Goal: Complete application form: Complete application form

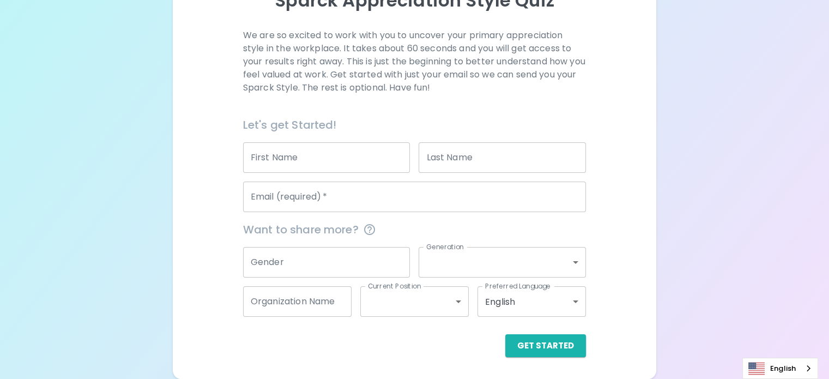
scroll to position [166, 0]
click at [355, 163] on input "First Name" at bounding box center [326, 157] width 167 height 31
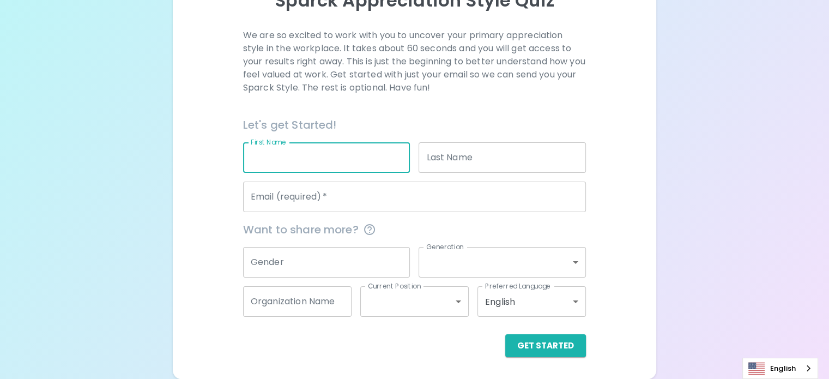
type input "[GEOGRAPHIC_DATA]"
type input "[PERSON_NAME]"
click at [395, 204] on input "[EMAIL_ADDRESS][DOMAIN_NAME]" at bounding box center [414, 196] width 343 height 31
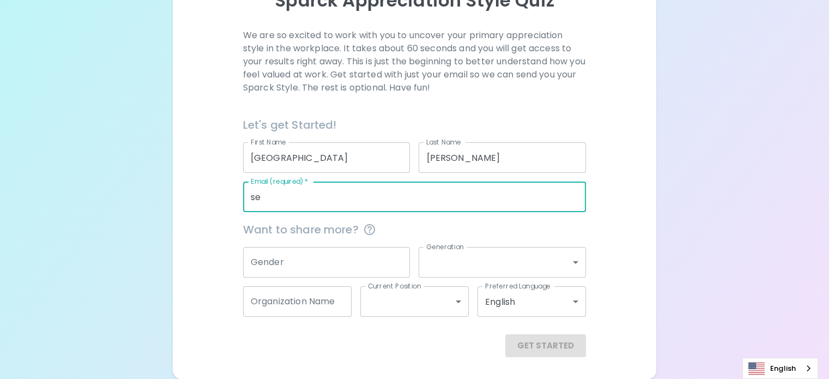
type input "s"
type input "S"
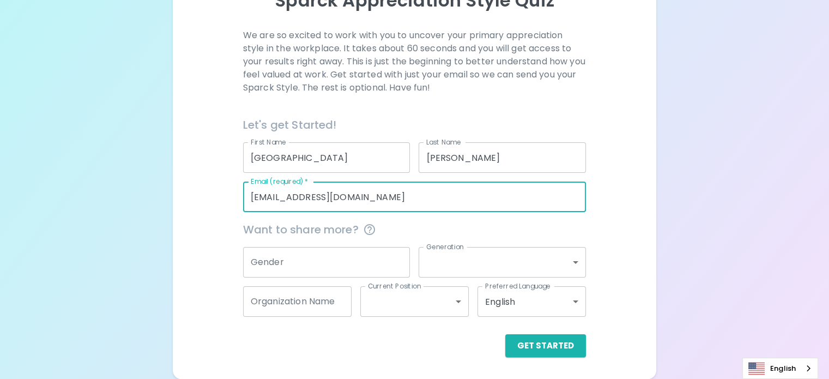
scroll to position [166, 0]
type input "[EMAIL_ADDRESS][DOMAIN_NAME]"
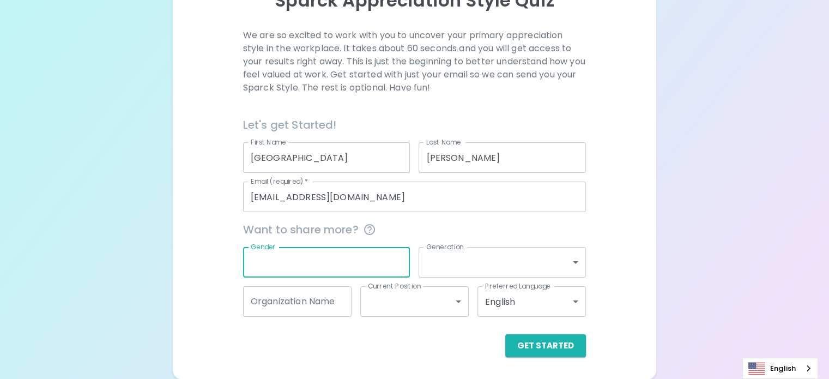
click at [344, 257] on input "Gender" at bounding box center [326, 262] width 167 height 31
type input "[DEMOGRAPHIC_DATA]"
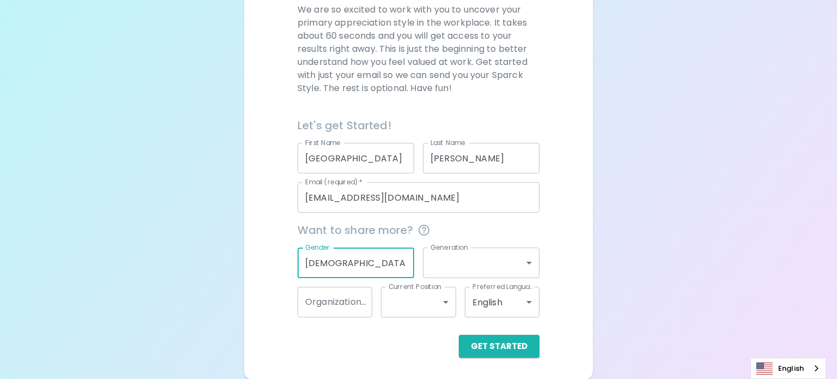
click at [461, 263] on body "Sparck Appreciation Style Quiz We are so excited to work with you to uncover yo…" at bounding box center [418, 106] width 837 height 545
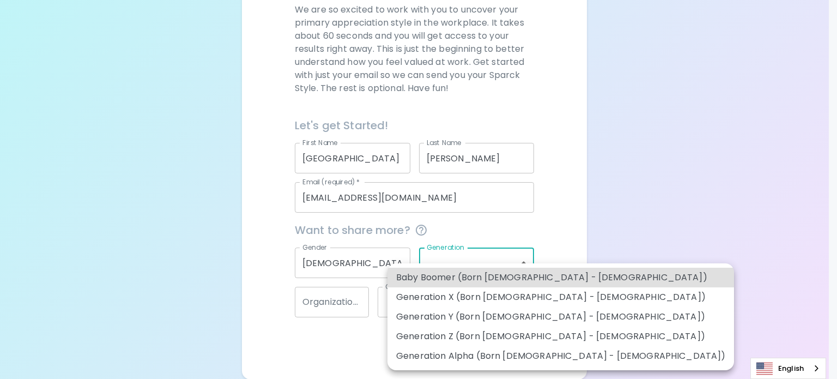
click at [460, 336] on li "Generation Z (Born [DEMOGRAPHIC_DATA] - [DEMOGRAPHIC_DATA])" at bounding box center [560, 336] width 346 height 20
type input "generation_z"
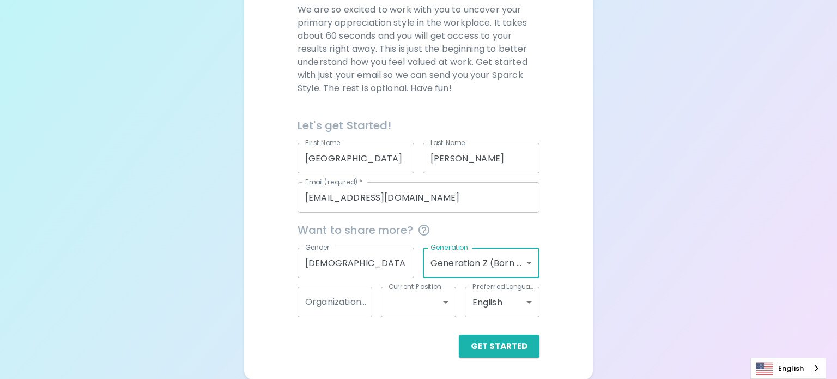
click at [451, 267] on body "Sparck Appreciation Style Quiz We are so excited to work with you to uncover yo…" at bounding box center [418, 106] width 837 height 545
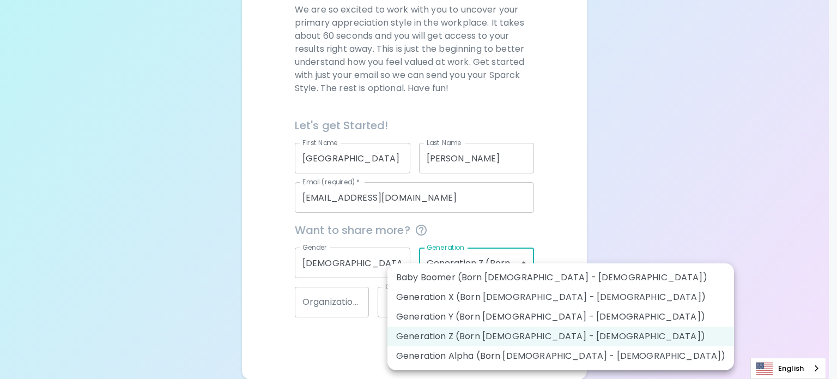
click at [344, 341] on div at bounding box center [418, 189] width 837 height 379
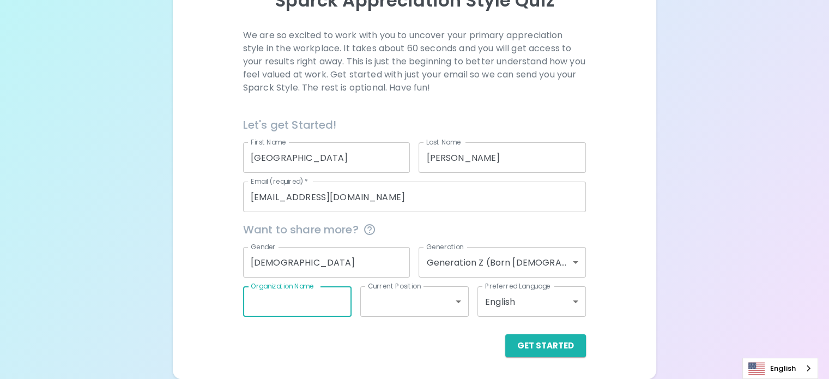
click at [301, 305] on input "Organization Name" at bounding box center [297, 301] width 108 height 31
click at [337, 287] on div "Organization Name Organization Name" at bounding box center [297, 301] width 108 height 31
click at [401, 309] on body "Sparck Appreciation Style Quiz We are so excited to work with you to uncover yo…" at bounding box center [414, 118] width 829 height 519
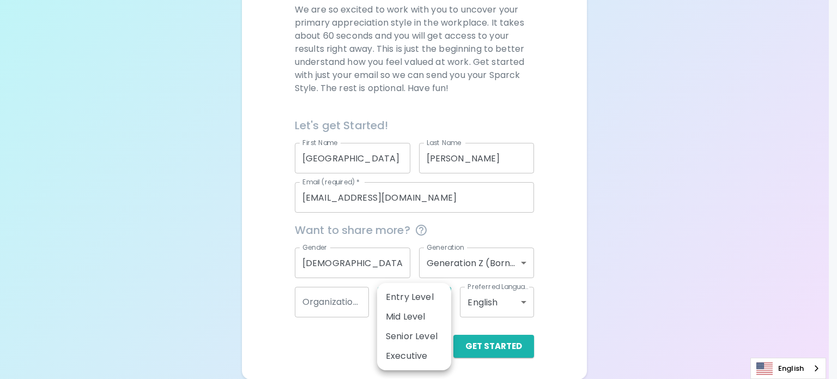
click at [410, 296] on li "Entry Level" at bounding box center [414, 297] width 74 height 20
type input "entry_level"
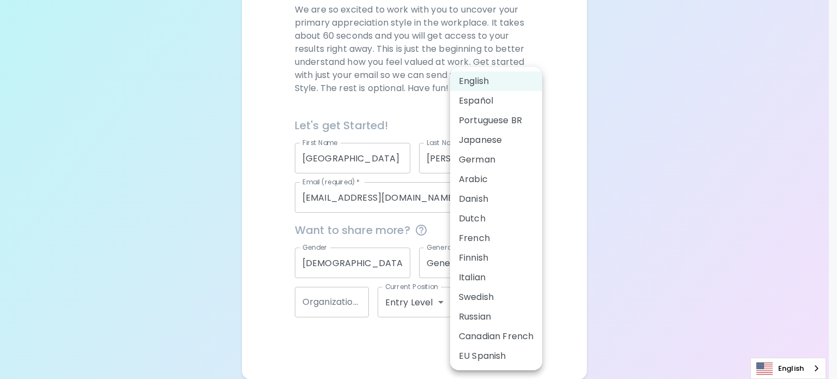
click at [480, 300] on body "Sparck Appreciation Style Quiz We are so excited to work with you to uncover yo…" at bounding box center [418, 106] width 837 height 545
click at [394, 348] on div at bounding box center [418, 189] width 837 height 379
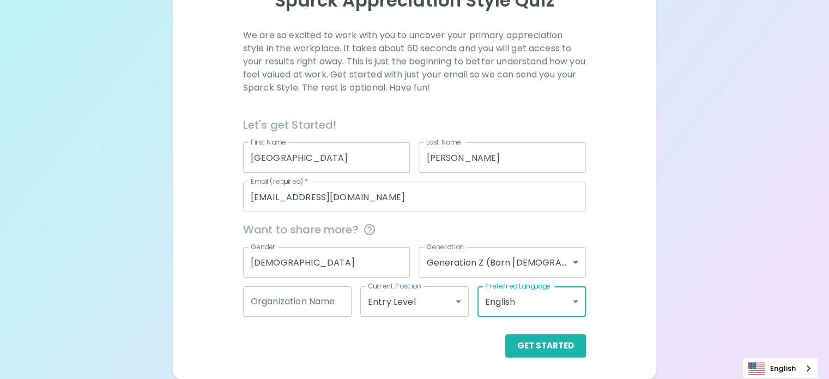
click at [313, 306] on input "Organization Name" at bounding box center [297, 301] width 108 height 31
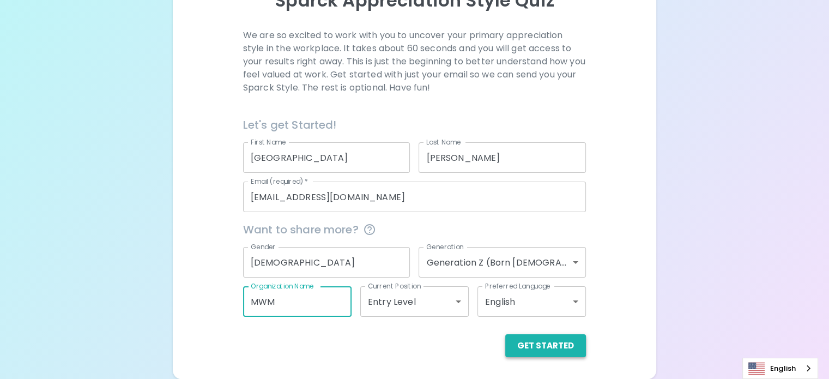
type input "MWM"
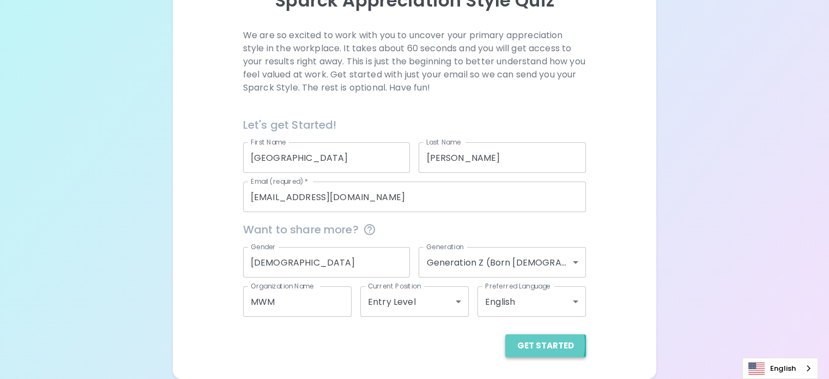
click at [505, 344] on button "Get Started" at bounding box center [545, 345] width 81 height 23
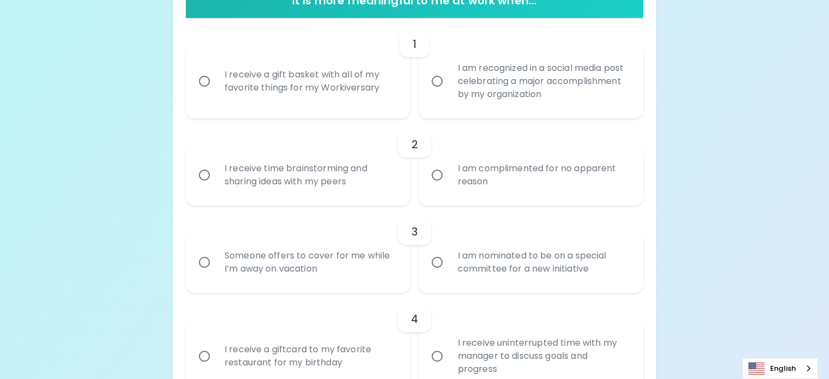
scroll to position [244, 0]
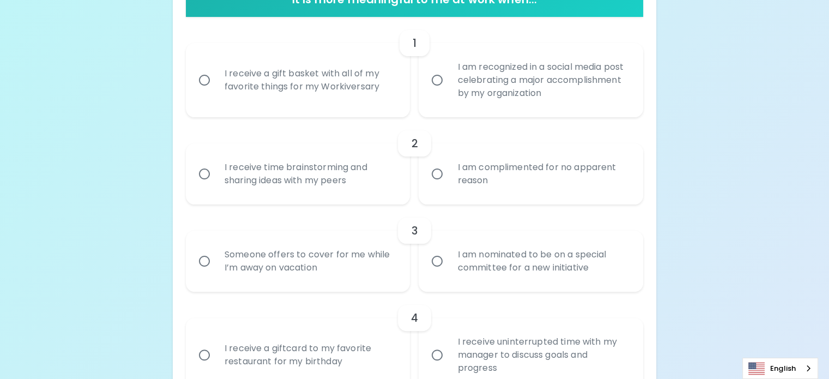
click at [216, 92] on input "I receive a gift basket with all of my favorite things for my Workiversary" at bounding box center [204, 80] width 23 height 23
radio input "true"
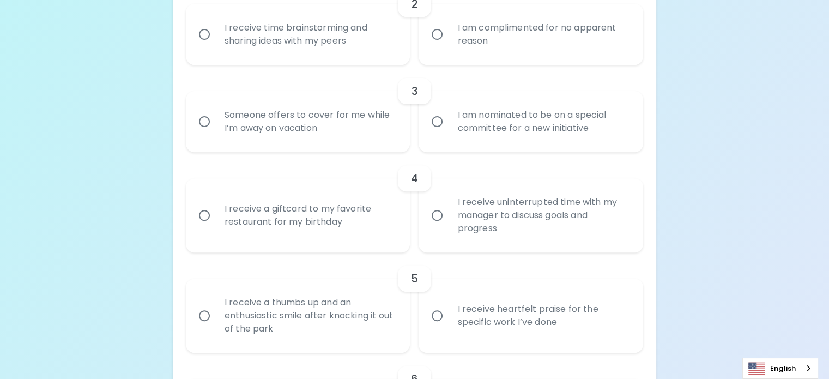
scroll to position [390, 0]
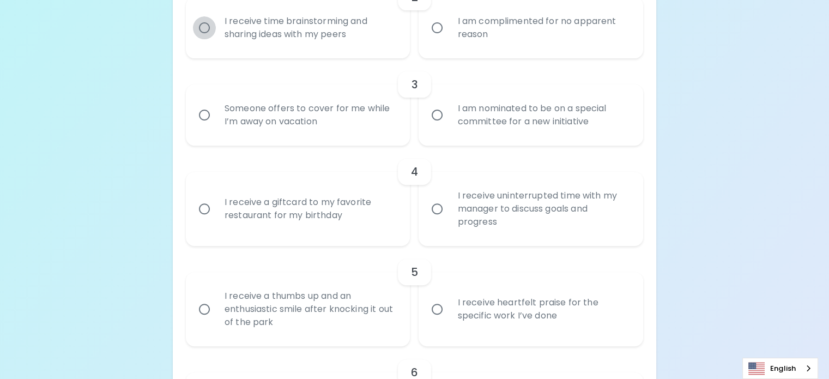
click at [216, 39] on input "I receive time brainstorming and sharing ideas with my peers" at bounding box center [204, 27] width 23 height 23
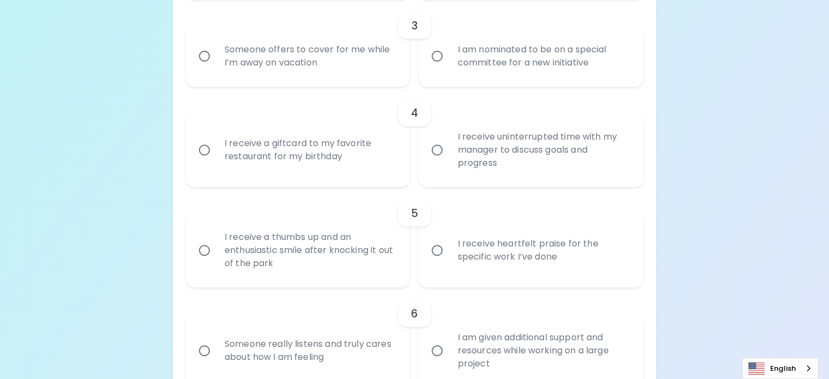
scroll to position [447, 0]
radio input "true"
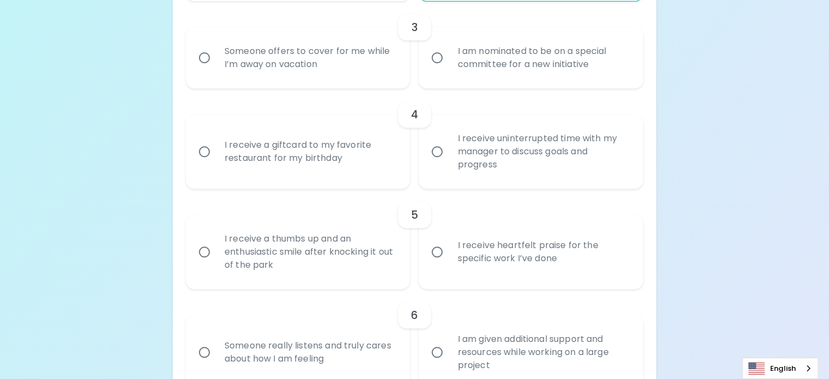
radio input "true"
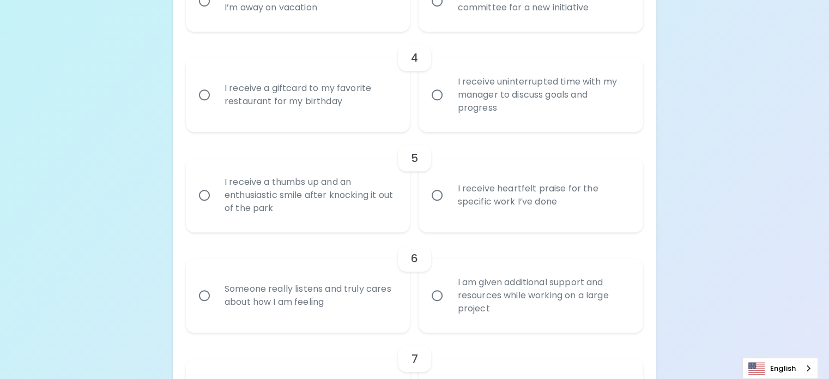
scroll to position [505, 0]
radio input "true"
click at [392, 26] on div "Someone offers to cover for me while I’m away on vacation" at bounding box center [310, 0] width 188 height 52
click at [216, 11] on input "Someone offers to cover for me while I’m away on vacation" at bounding box center [204, 0] width 23 height 23
radio input "false"
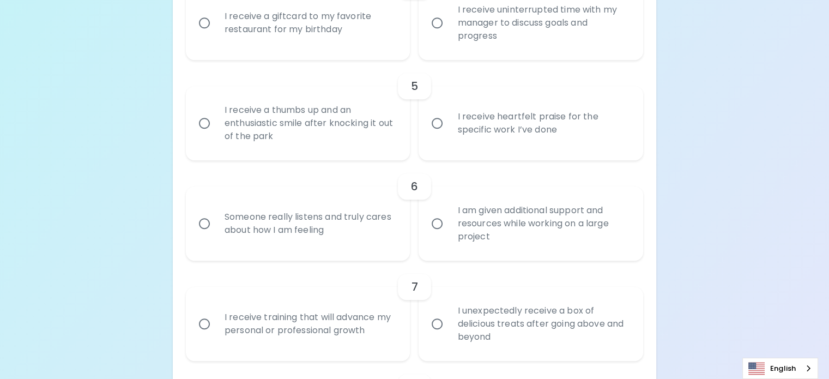
scroll to position [577, 0]
radio input "true"
radio input "false"
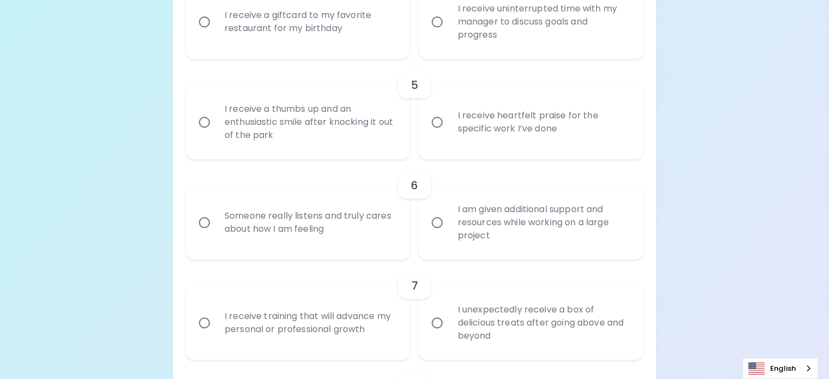
radio input "true"
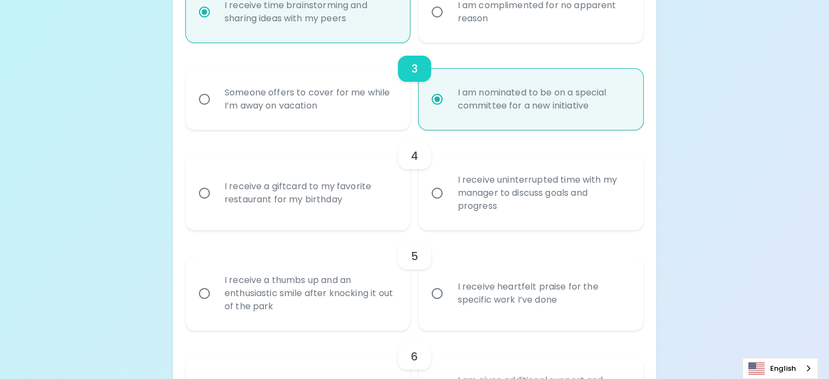
scroll to position [405, 0]
radio input "true"
click at [387, 126] on div "Someone offers to cover for me while I’m away on vacation" at bounding box center [310, 100] width 188 height 52
click at [216, 111] on input "Someone offers to cover for me while I’m away on vacation" at bounding box center [204, 99] width 23 height 23
radio input "false"
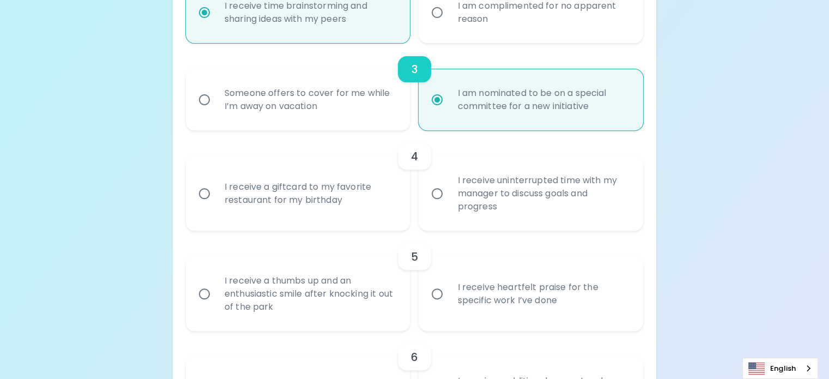
radio input "true"
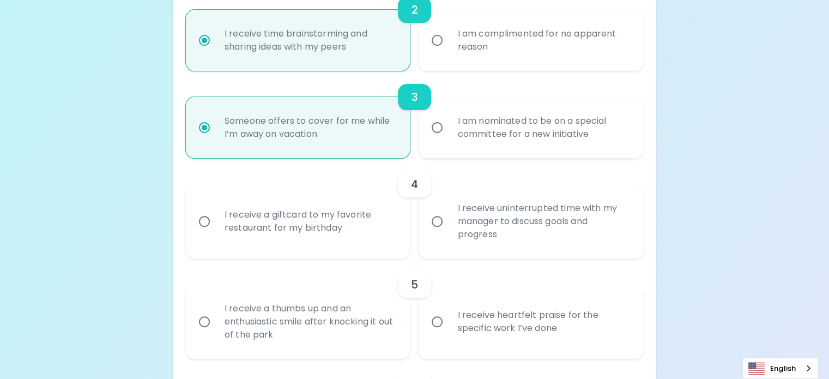
scroll to position [383, 0]
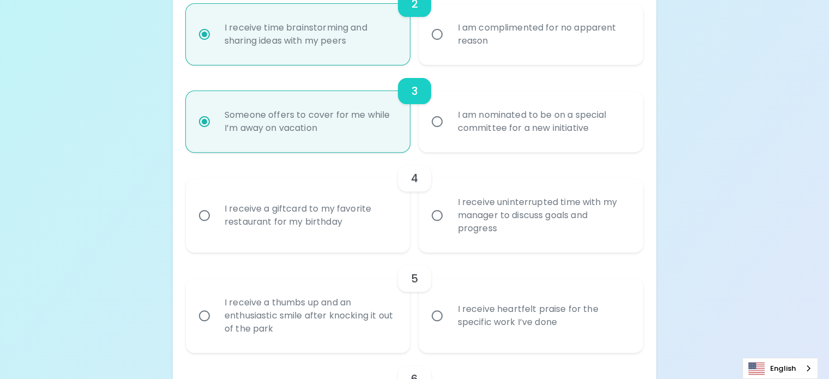
radio input "true"
click at [441, 133] on input "I am nominated to be on a special committee for a new initiative" at bounding box center [436, 121] width 23 height 23
radio input "false"
radio input "true"
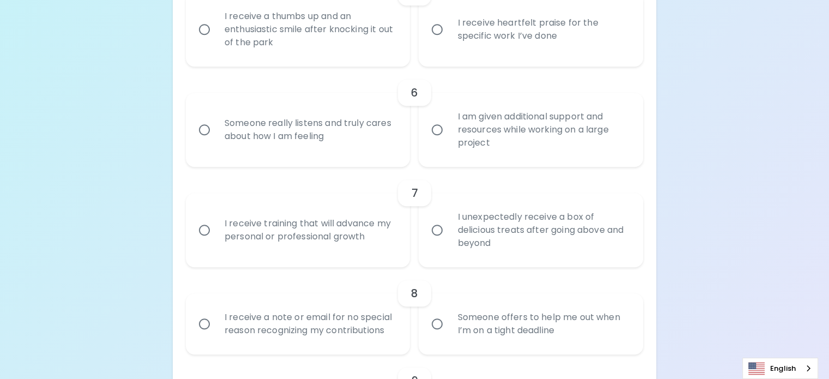
scroll to position [669, 0]
radio input "true"
radio input "false"
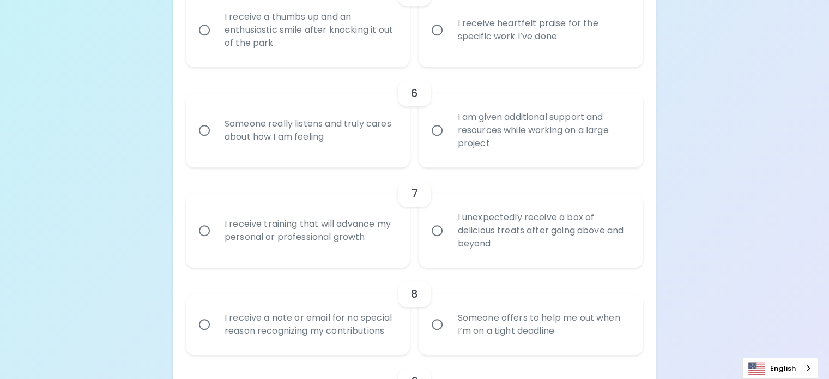
radio input "false"
radio input "true"
radio input "false"
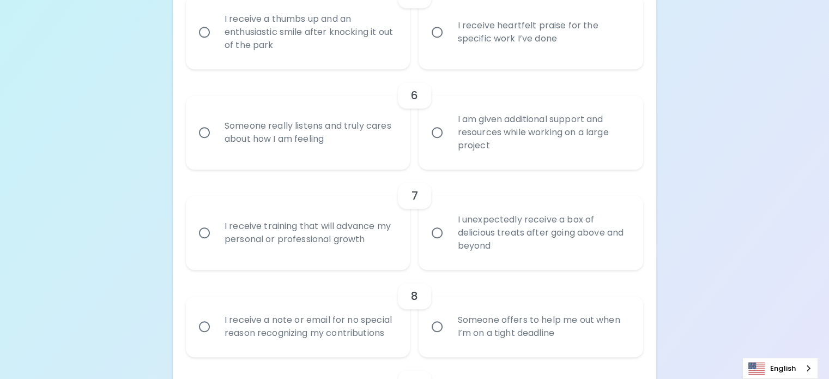
radio input "false"
radio input "true"
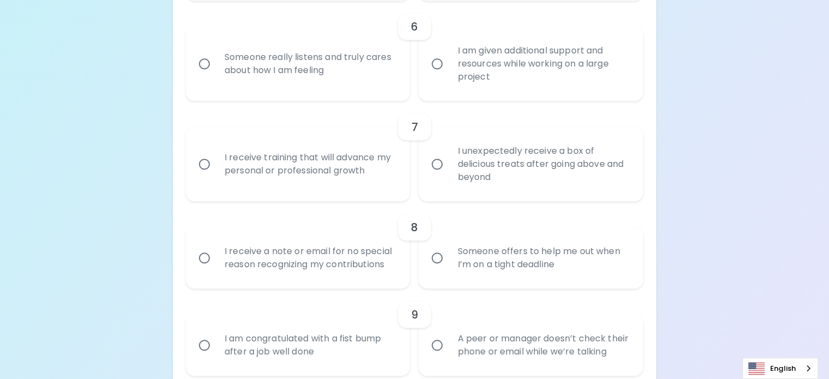
scroll to position [736, 0]
radio input "true"
radio input "false"
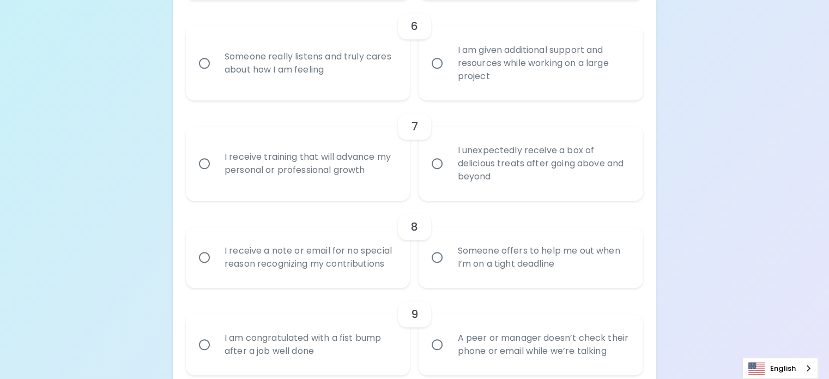
radio input "false"
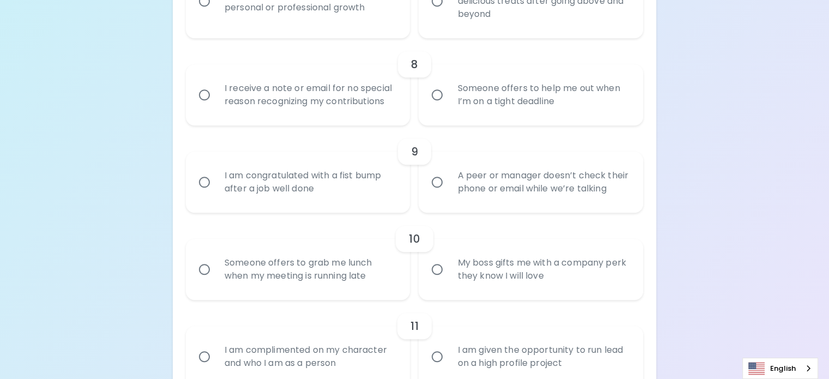
scroll to position [897, 0]
radio input "true"
radio input "false"
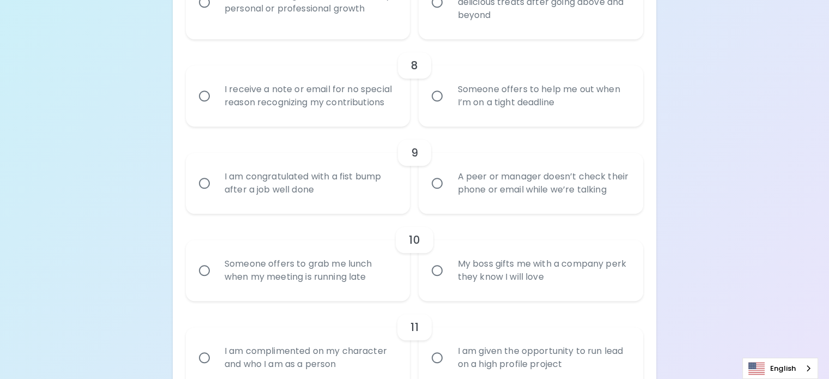
radio input "false"
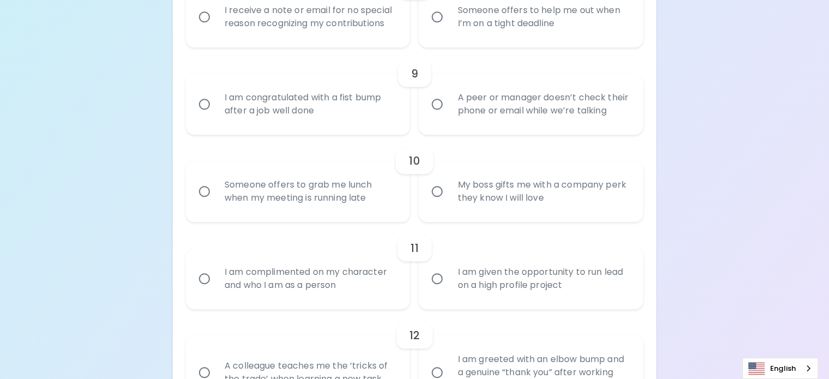
scroll to position [984, 0]
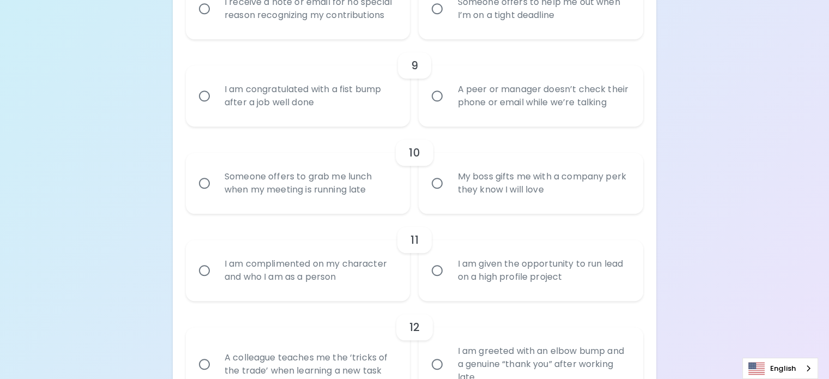
radio input "true"
radio input "false"
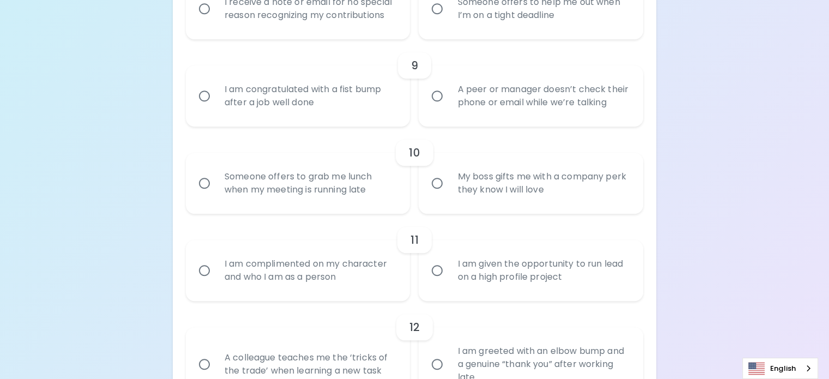
radio input "false"
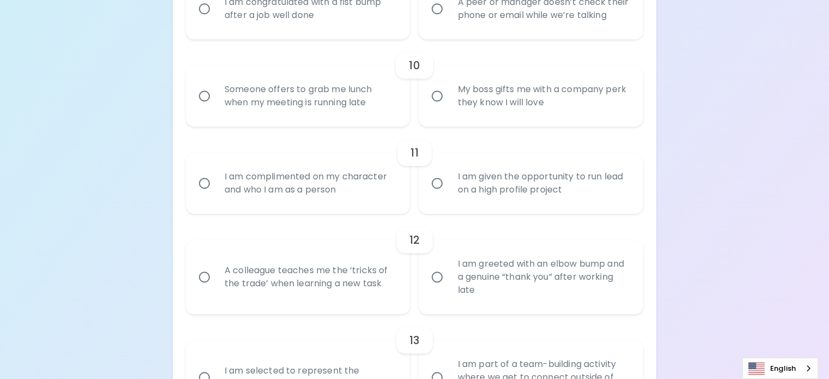
radio input "true"
radio input "false"
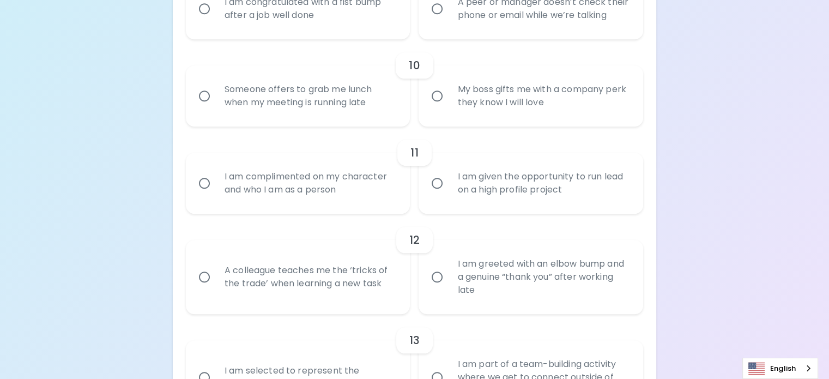
radio input "false"
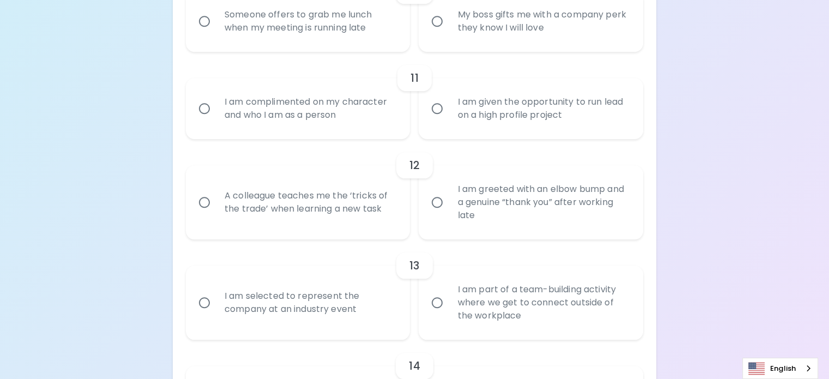
scroll to position [1159, 0]
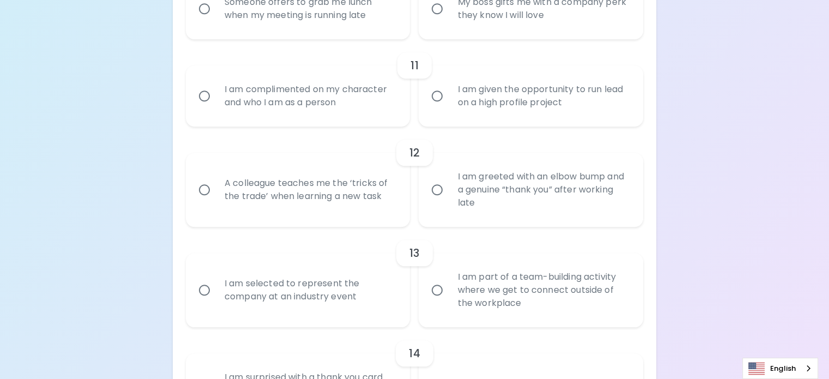
radio input "true"
radio input "false"
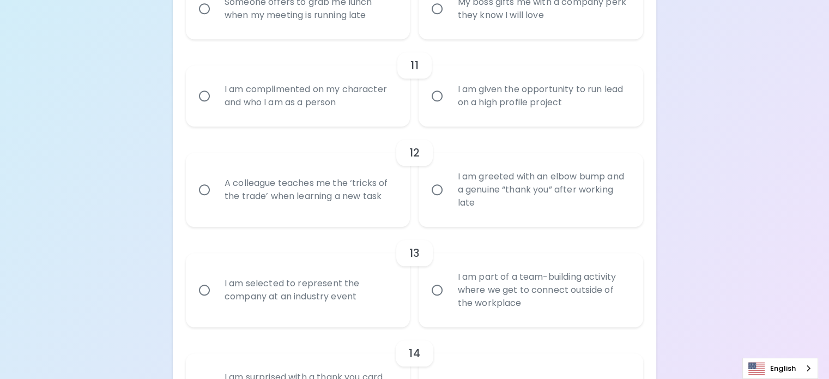
radio input "false"
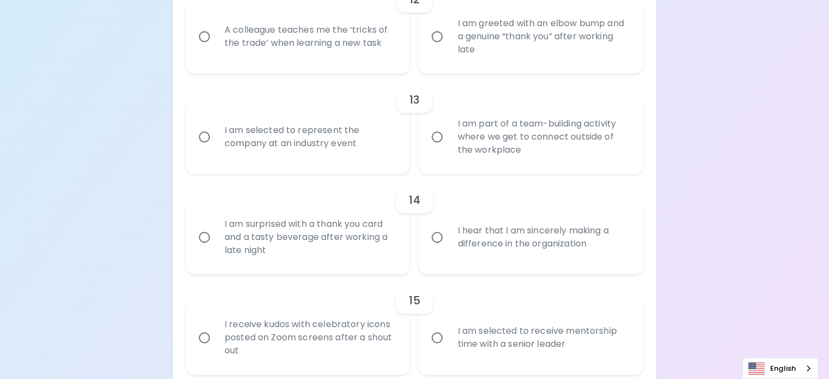
scroll to position [1314, 0]
radio input "true"
radio input "false"
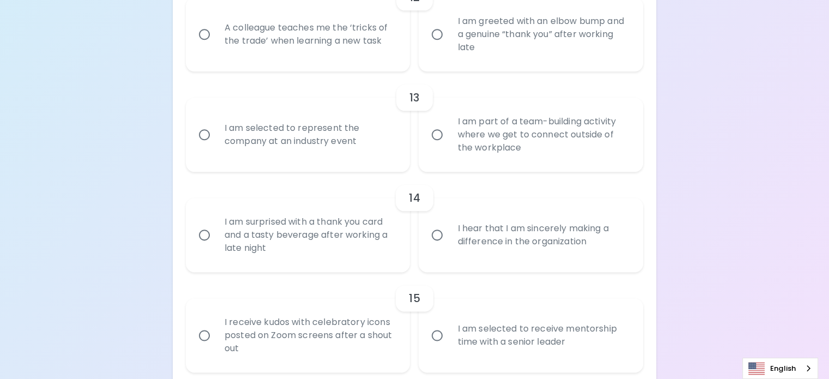
radio input "false"
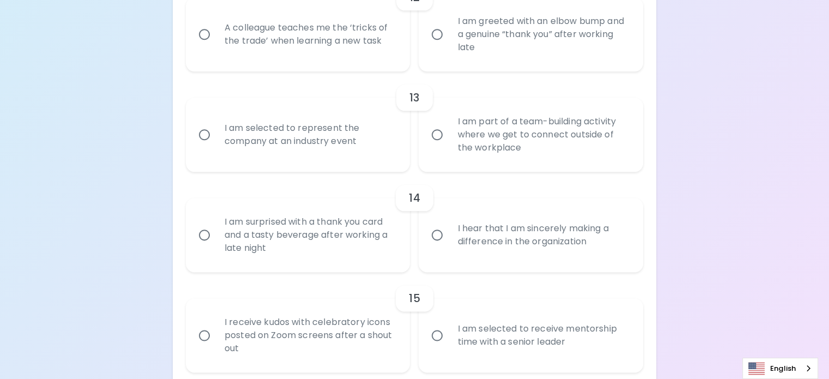
radio input "false"
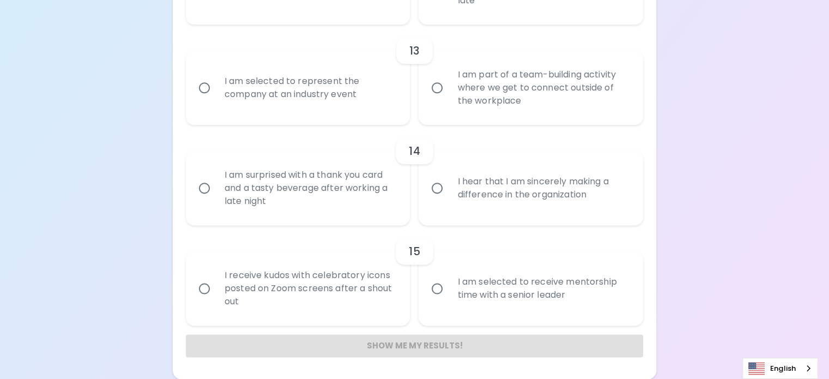
scroll to position [1427, 0]
radio input "true"
radio input "false"
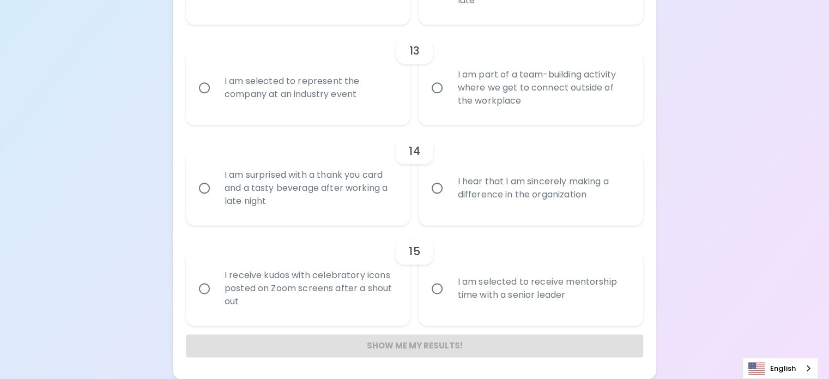
radio input "false"
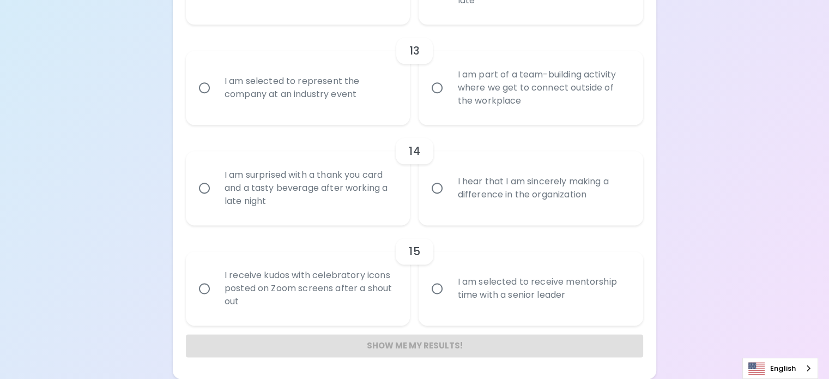
radio input "false"
radio input "true"
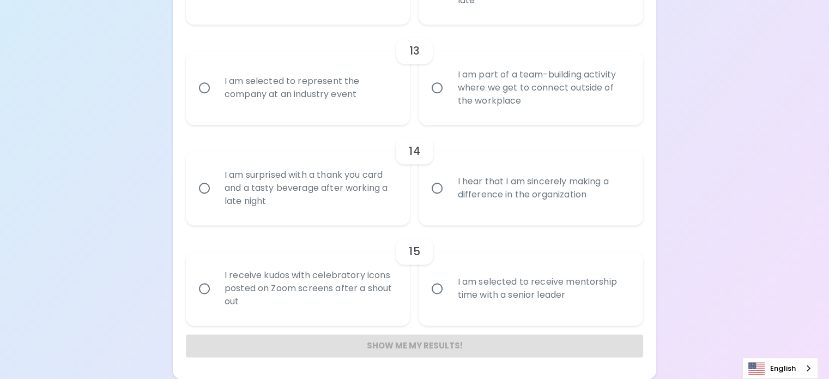
radio input "false"
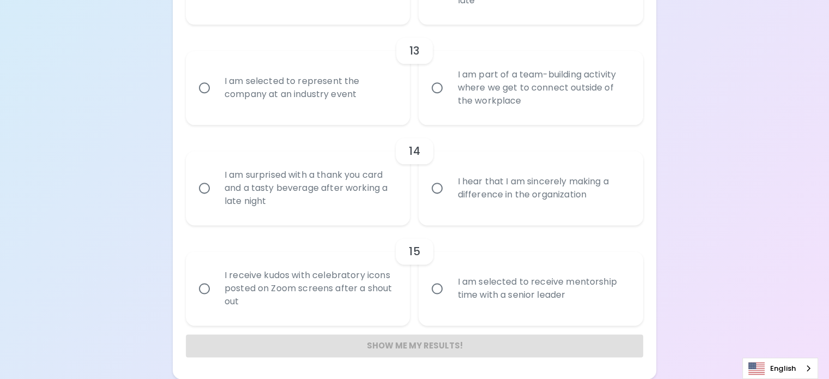
radio input "false"
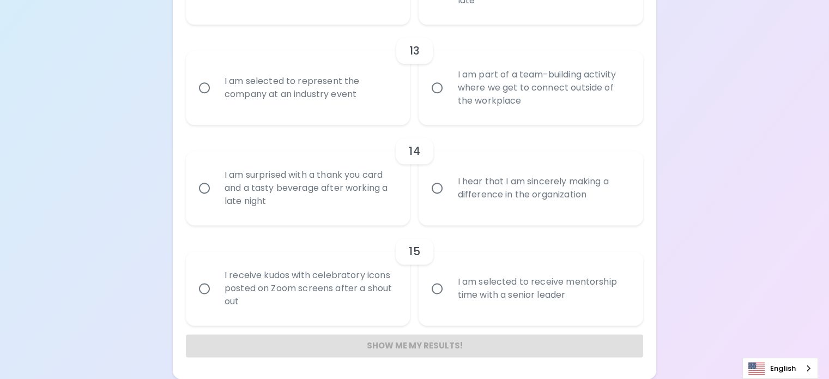
radio input "false"
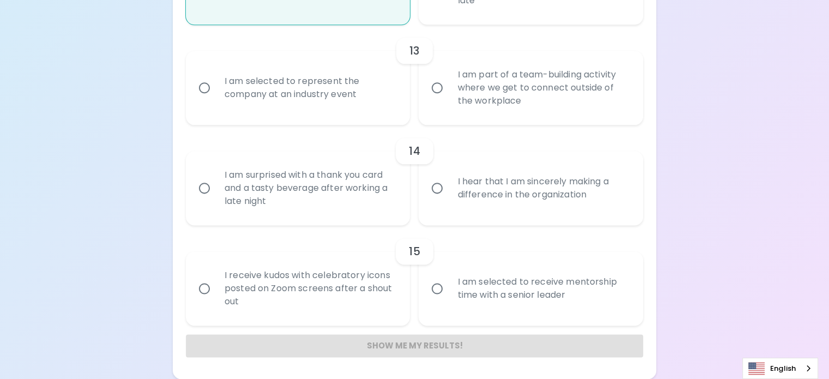
scroll to position [1626, 0]
radio input "true"
click at [390, 125] on label "I am selected to represent the company at an industry event" at bounding box center [292, 88] width 224 height 74
click at [216, 99] on input "I am selected to represent the company at an industry event" at bounding box center [204, 87] width 23 height 23
radio input "false"
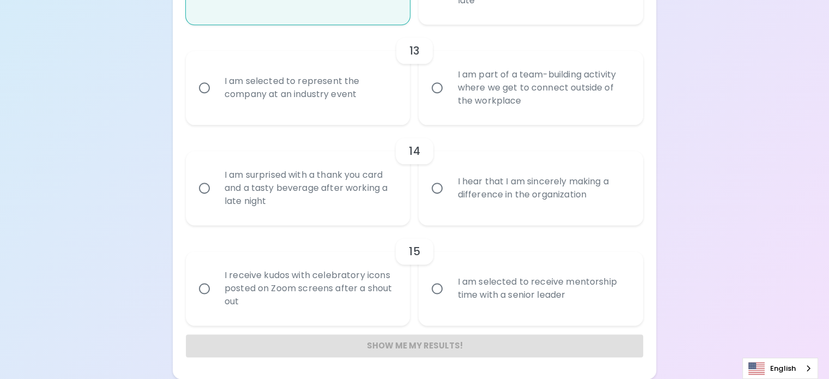
radio input "false"
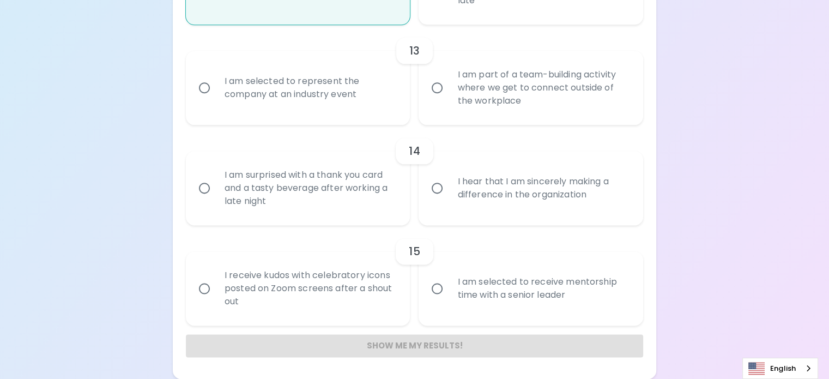
radio input "false"
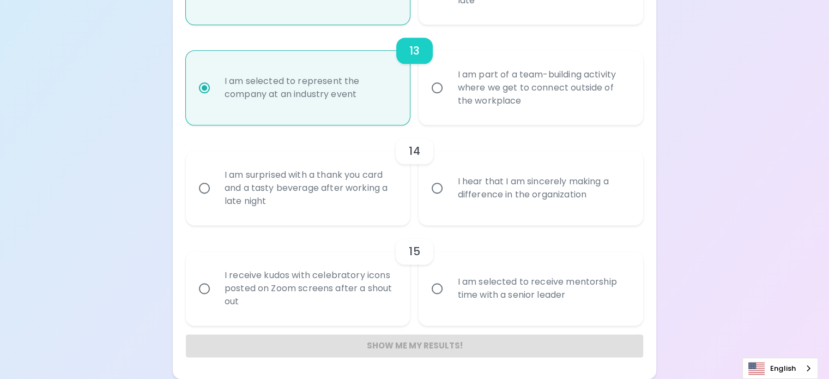
scroll to position [1709, 0]
radio input "true"
click at [424, 192] on label "I hear that I am sincerely making a difference in the organization" at bounding box center [524, 188] width 224 height 74
click at [425, 192] on input "I hear that I am sincerely making a difference in the organization" at bounding box center [436, 187] width 23 height 23
radio input "false"
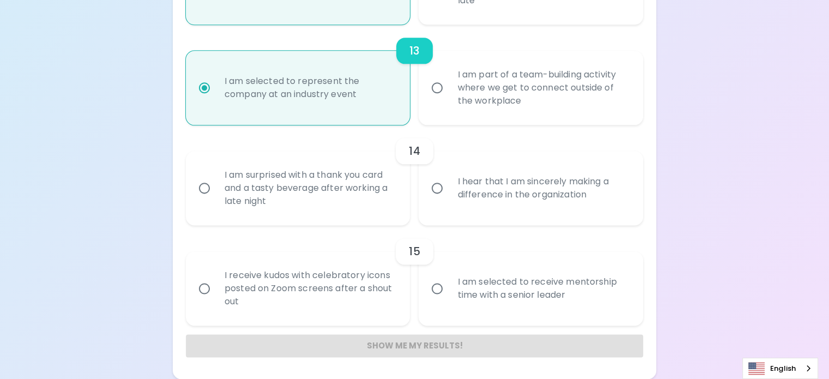
radio input "false"
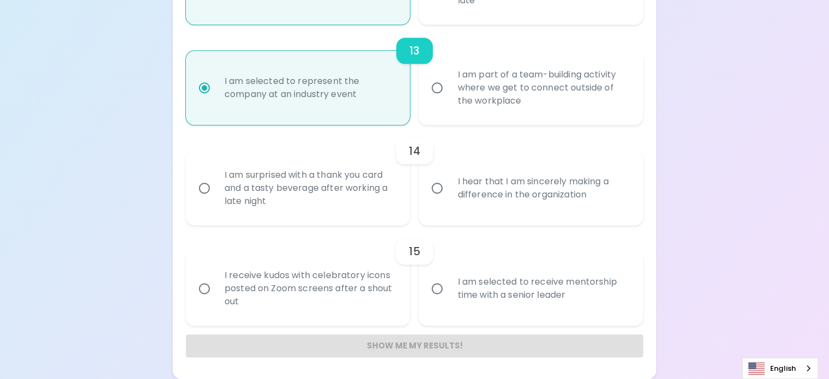
radio input "false"
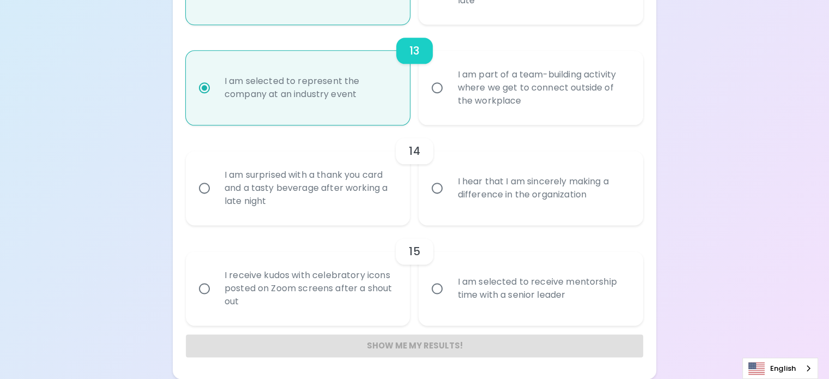
radio input "false"
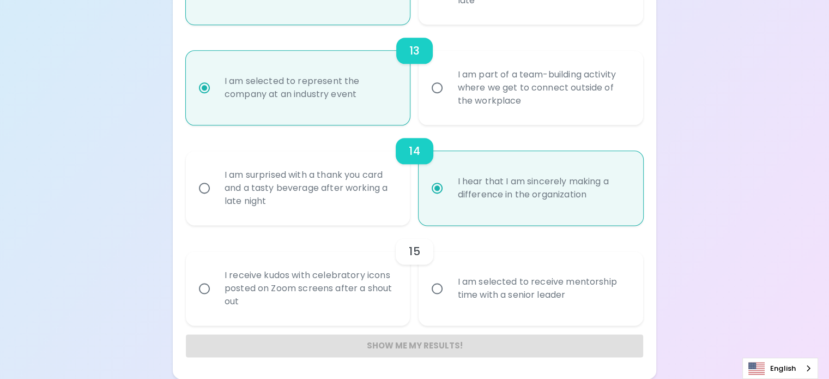
radio input "true"
click at [437, 277] on input "I am selected to receive mentorship time with a senior leader" at bounding box center [436, 288] width 23 height 23
radio input "false"
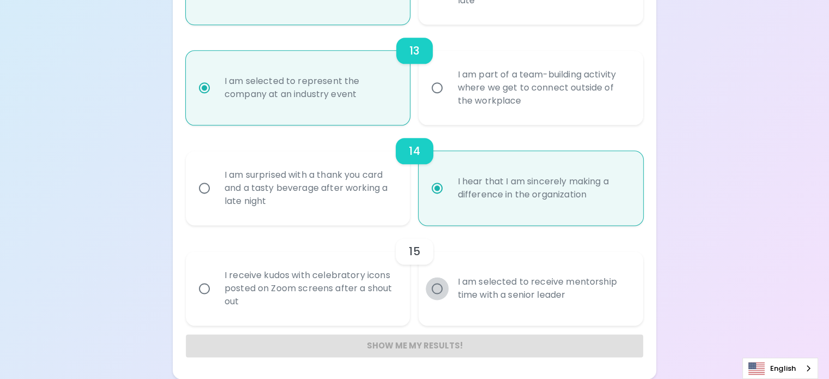
radio input "false"
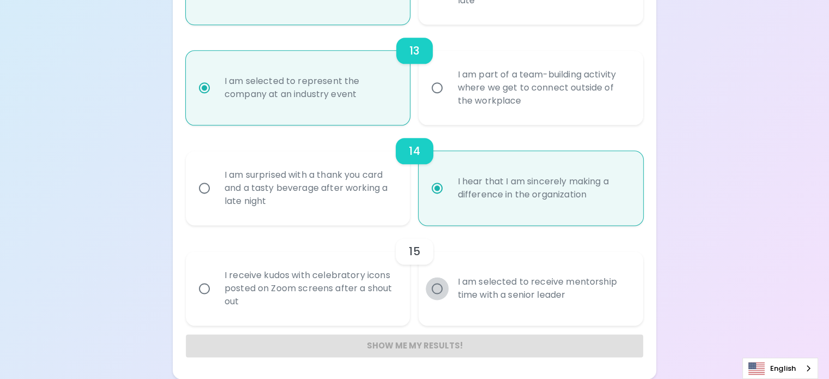
radio input "false"
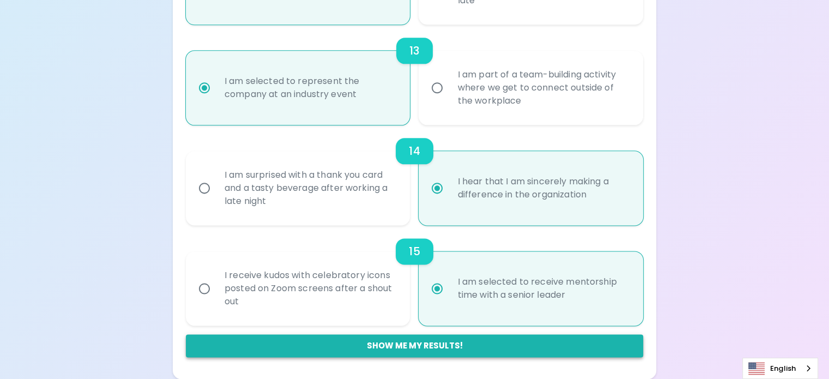
radio input "true"
click at [416, 344] on button "Show me my results!" at bounding box center [414, 345] width 457 height 23
radio input "false"
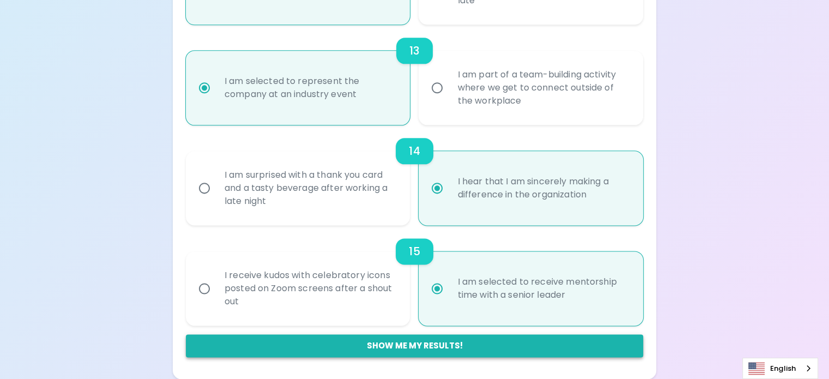
radio input "false"
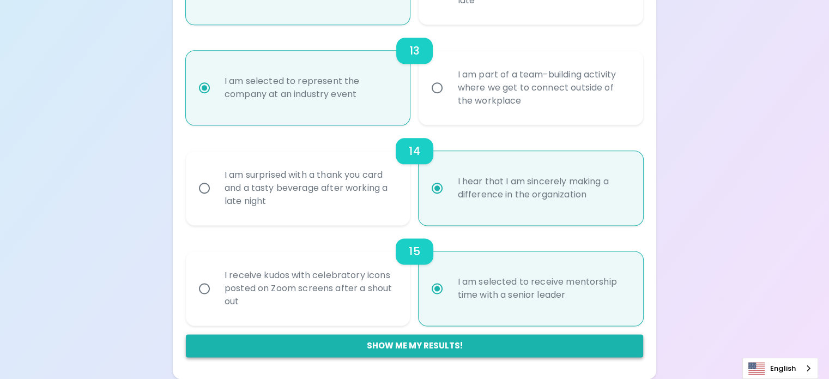
radio input "false"
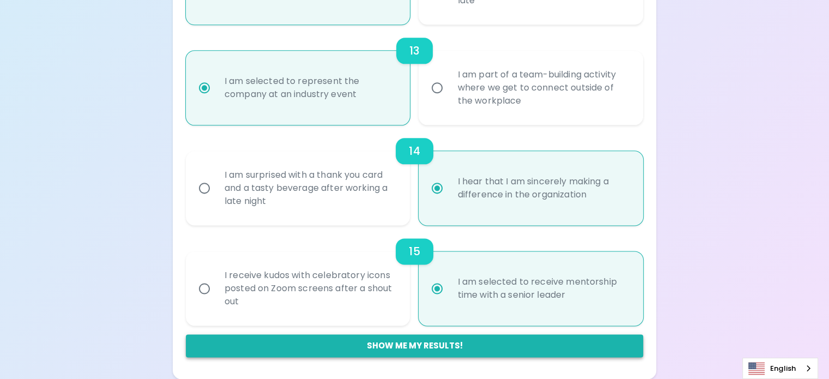
radio input "false"
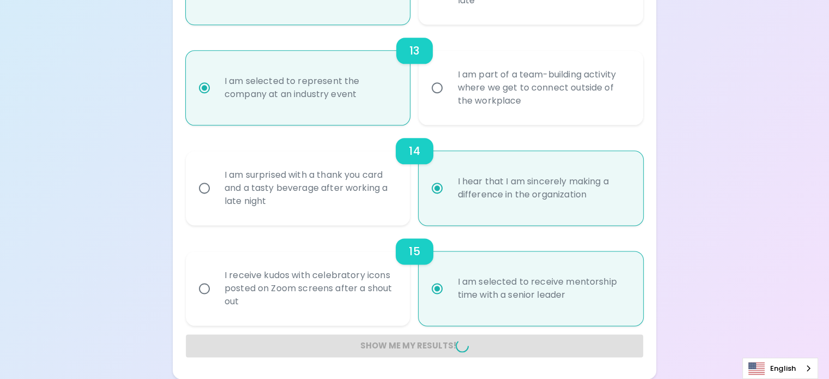
radio input "false"
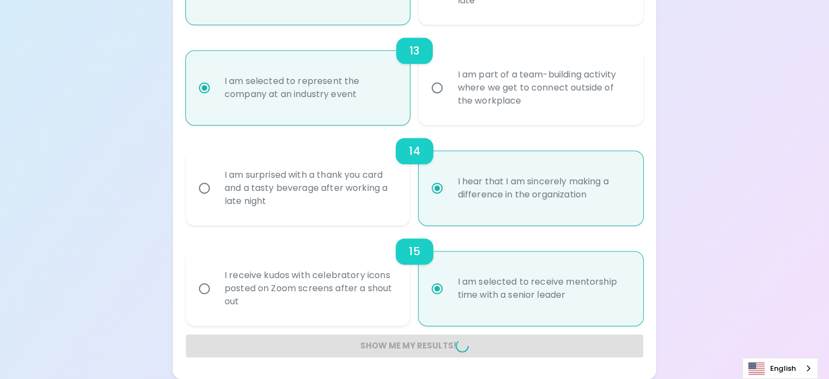
radio input "false"
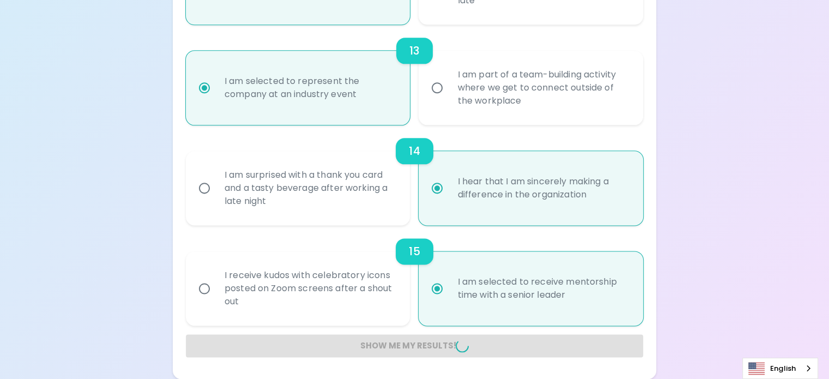
radio input "false"
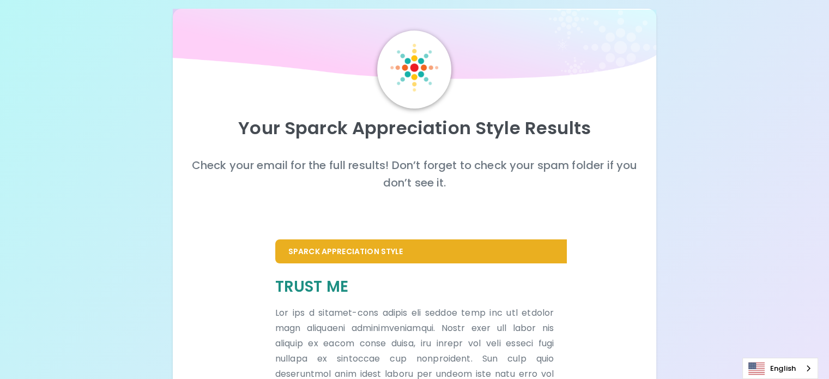
scroll to position [13, 0]
